Goal: Ask a question

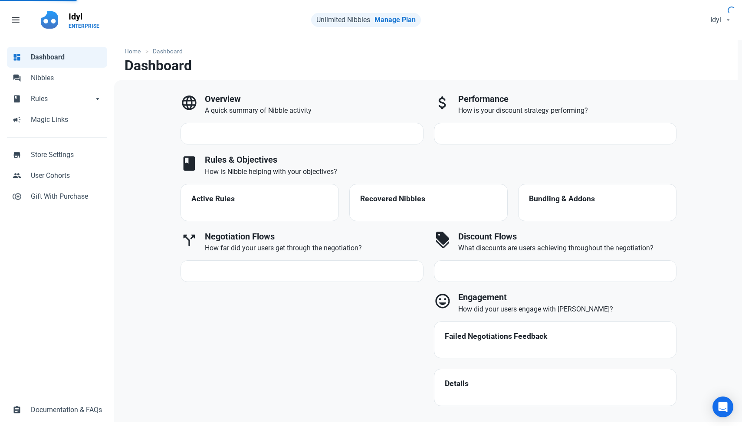
select select "7d"
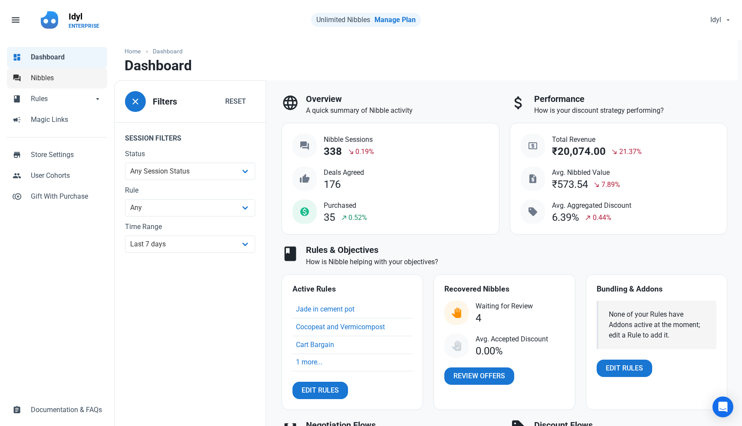
click at [58, 76] on span "Nibbles" at bounding box center [66, 78] width 71 height 10
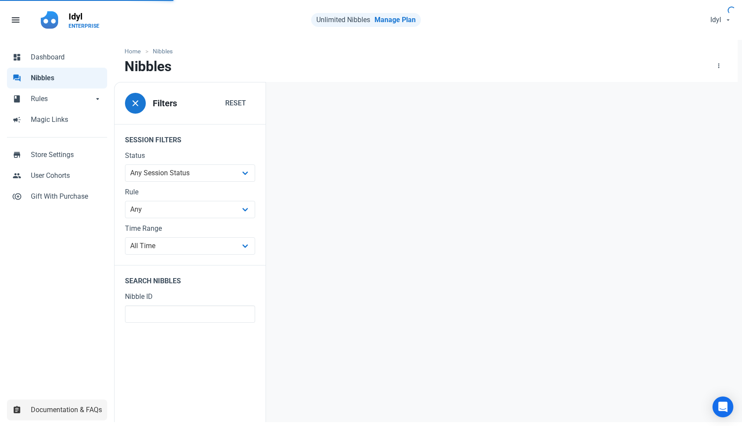
click at [78, 406] on span "Documentation & FAQs" at bounding box center [66, 410] width 71 height 10
click at [715, 412] on div "Open Intercom Messenger" at bounding box center [723, 407] width 23 height 23
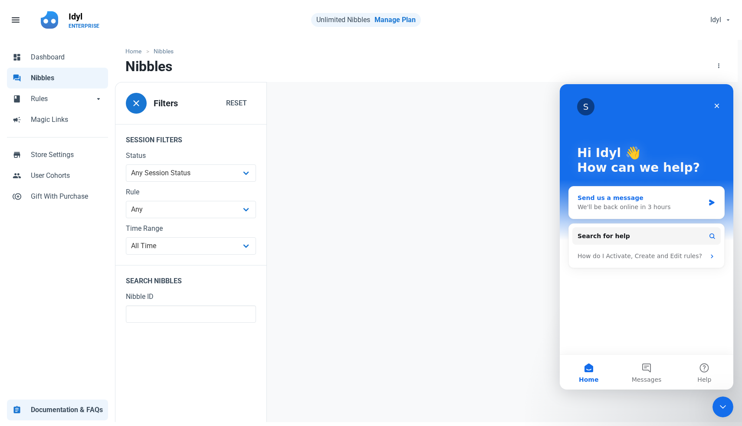
click at [628, 204] on div "We'll be back online in 3 hours" at bounding box center [641, 207] width 127 height 9
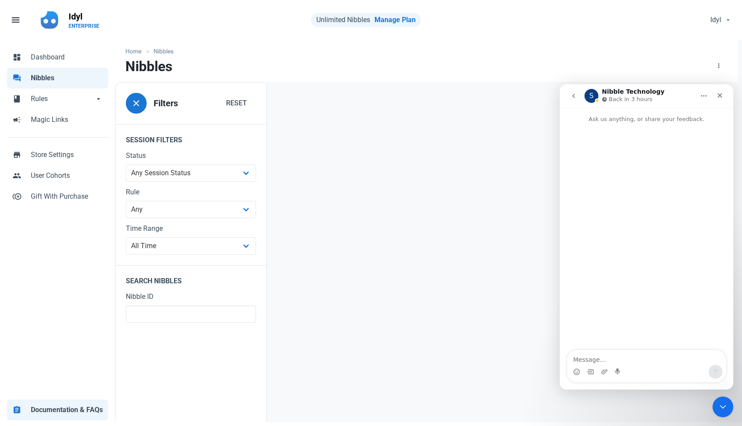
click at [611, 356] on textarea "Message…" at bounding box center [646, 357] width 159 height 15
type textarea "Hi, does nibble not work on 2.0 themes like [PERSON_NAME]?"
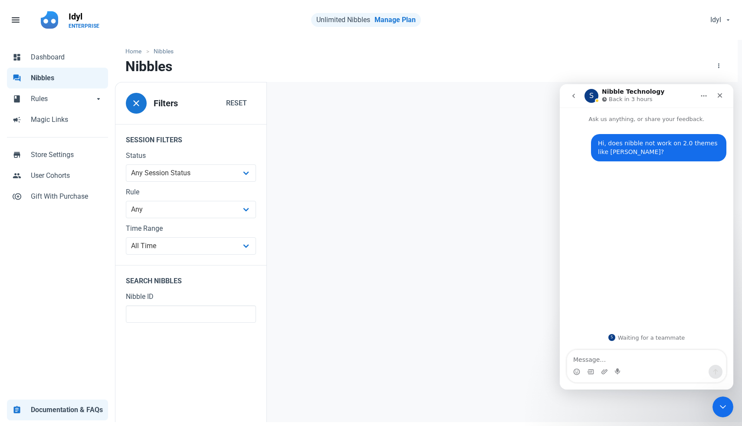
click at [572, 93] on icon "go back" at bounding box center [573, 95] width 7 height 7
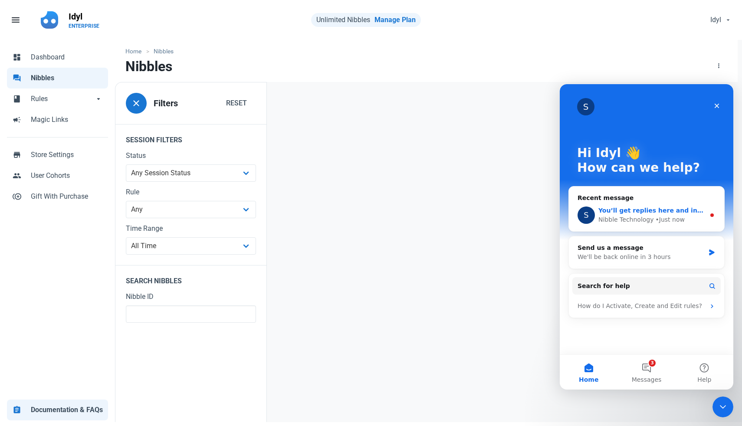
click at [656, 221] on div "• Just now" at bounding box center [670, 219] width 29 height 9
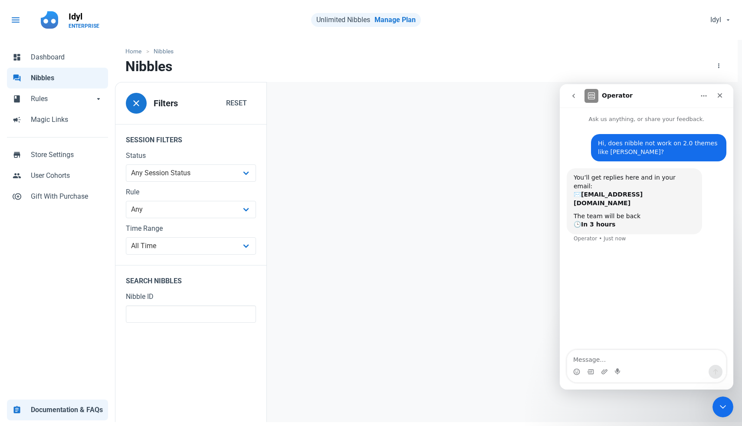
click at [18, 23] on span "menu" at bounding box center [15, 20] width 10 height 10
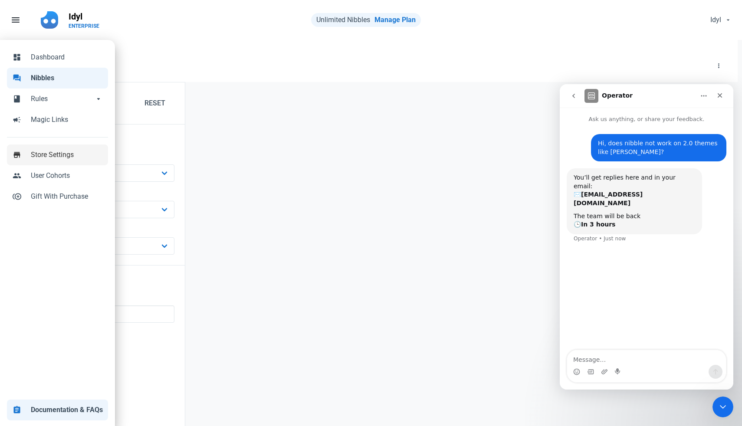
click at [36, 153] on span "Store Settings" at bounding box center [67, 155] width 72 height 10
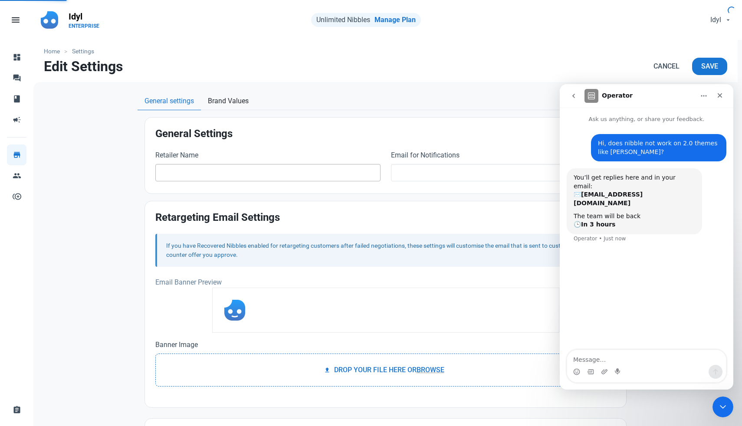
type input "Idyl"
type input "[EMAIL_ADDRESS][DOMAIN_NAME]"
click at [717, 96] on icon "Close" at bounding box center [720, 95] width 7 height 7
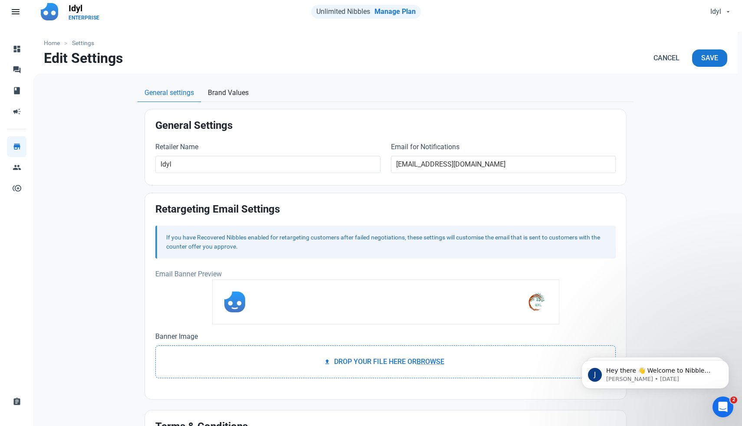
scroll to position [7, 0]
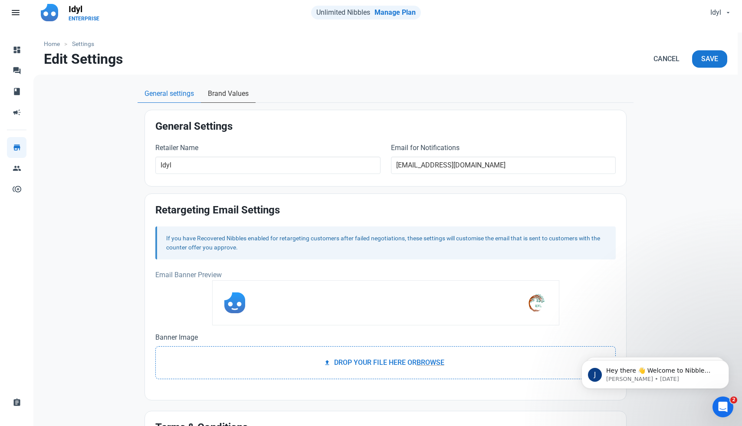
click at [224, 97] on span "Brand Values" at bounding box center [228, 94] width 41 height 10
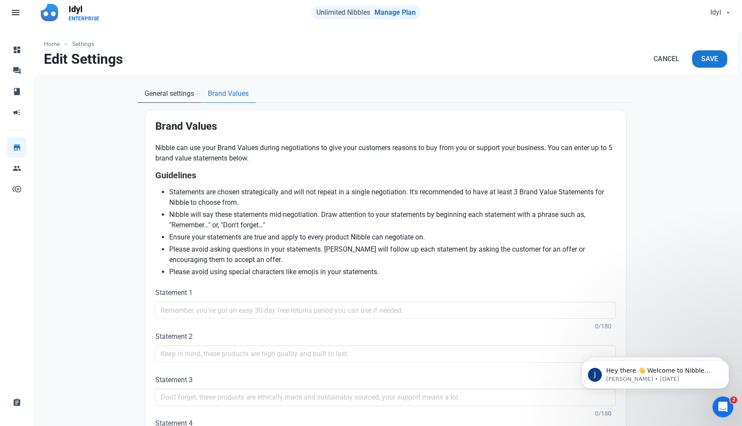
click at [189, 96] on span "General settings" at bounding box center [169, 94] width 49 height 10
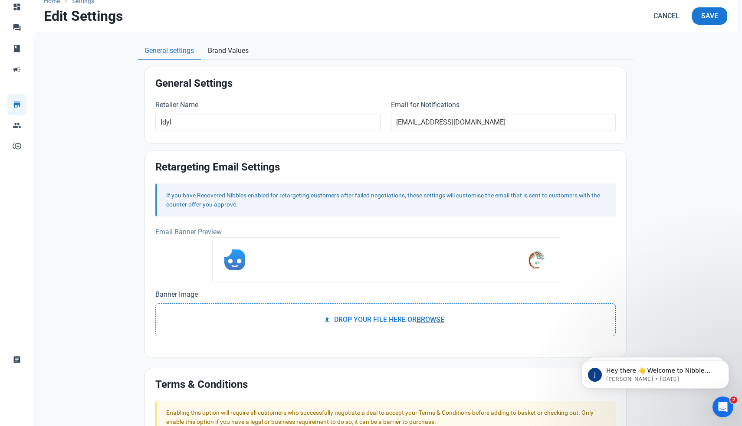
scroll to position [25, 0]
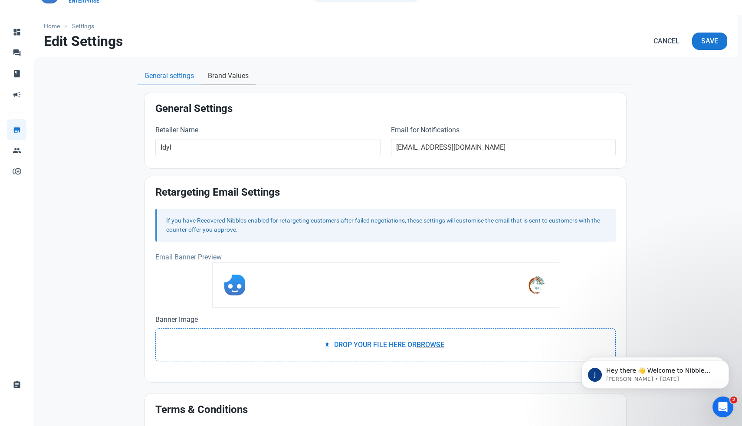
click at [234, 76] on span "Brand Values" at bounding box center [228, 76] width 41 height 10
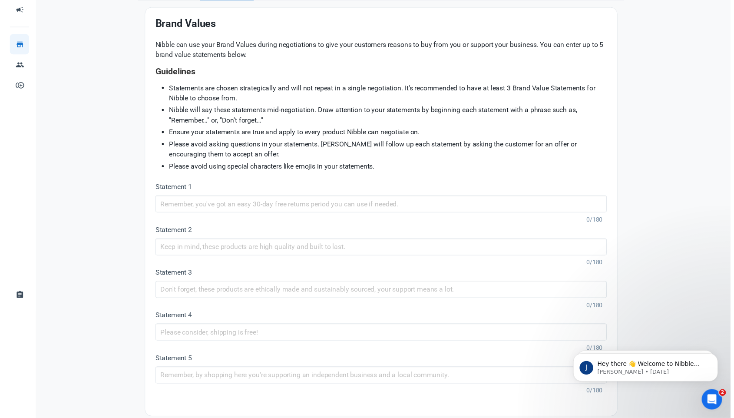
scroll to position [101, 0]
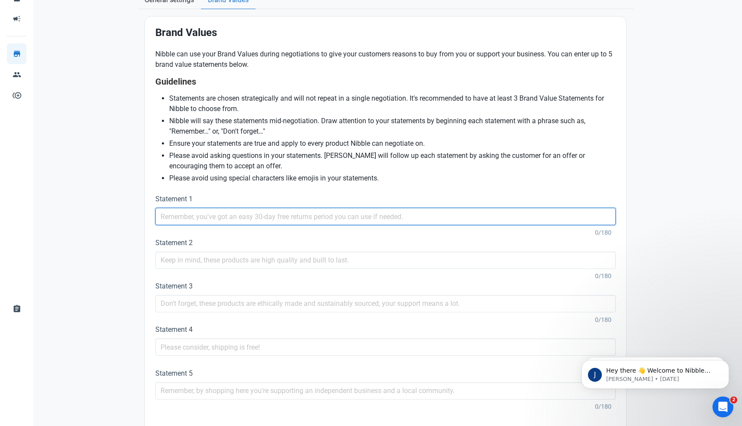
click at [279, 221] on input "text" at bounding box center [385, 216] width 461 height 17
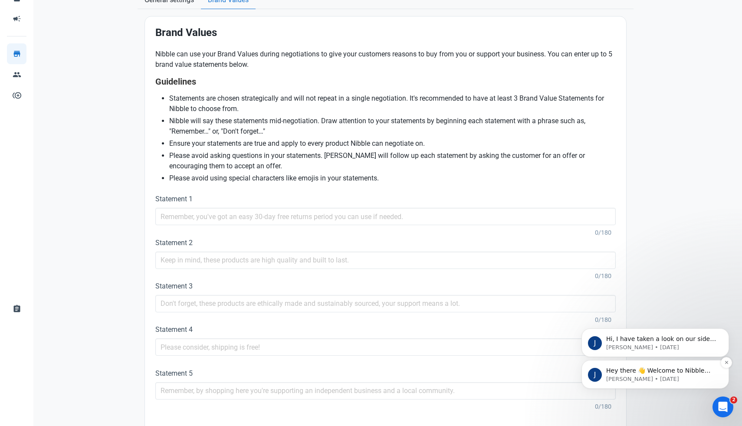
click at [699, 380] on p "[PERSON_NAME] • [DATE]" at bounding box center [662, 379] width 112 height 8
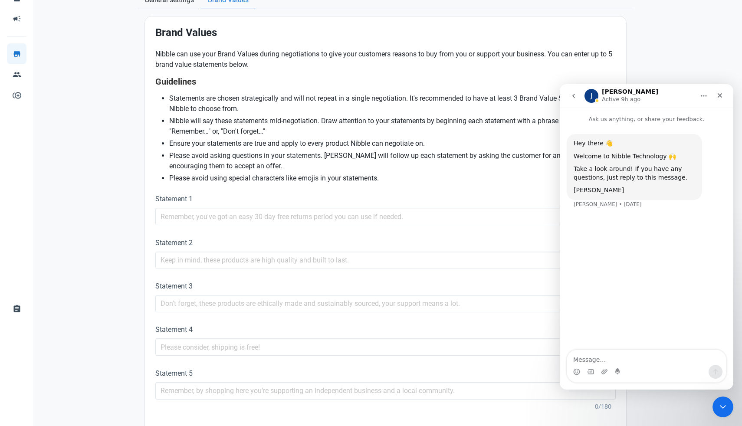
click at [575, 94] on icon "go back" at bounding box center [573, 95] width 7 height 7
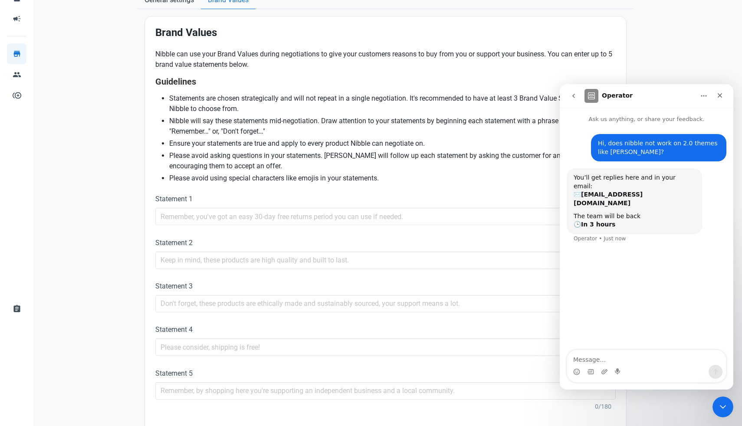
click at [575, 97] on icon "go back" at bounding box center [573, 95] width 7 height 7
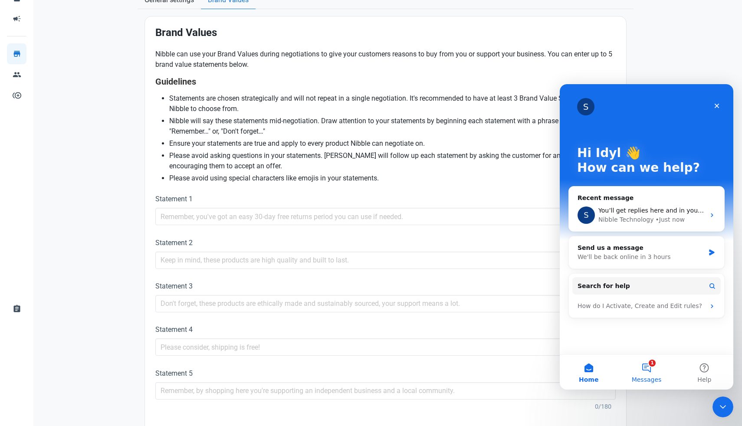
click at [653, 365] on button "1 Messages" at bounding box center [647, 372] width 58 height 35
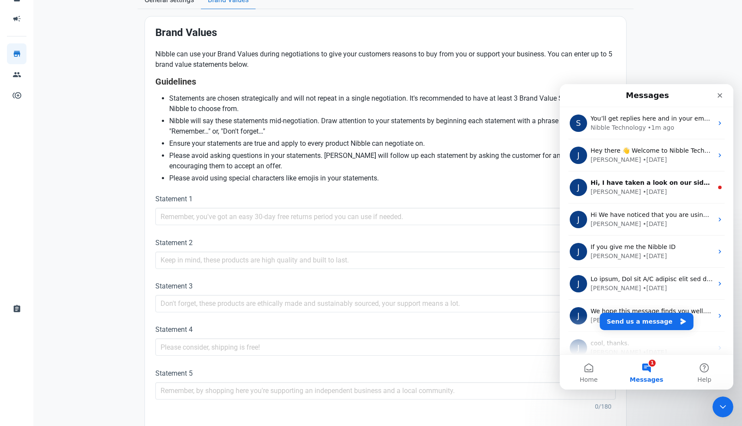
click at [662, 68] on div "Home Settings Edit Settings Cancel Save General settings Brand Values General S…" at bounding box center [385, 196] width 705 height 515
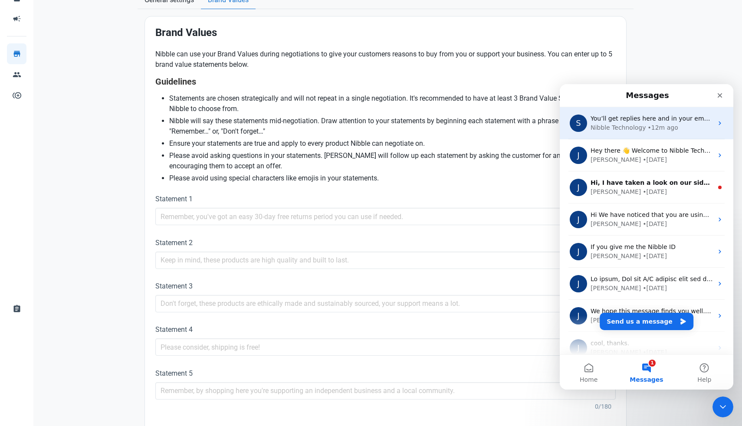
click at [662, 128] on div "• 12m ago" at bounding box center [663, 127] width 30 height 9
